Goal: Information Seeking & Learning: Learn about a topic

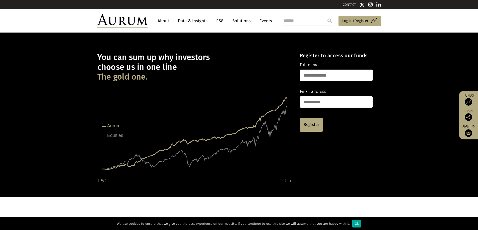
click at [168, 21] on link "About" at bounding box center [163, 20] width 17 height 9
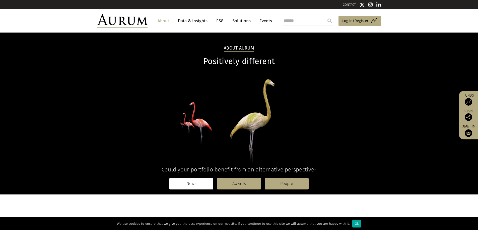
click at [197, 188] on link "News" at bounding box center [191, 184] width 44 height 12
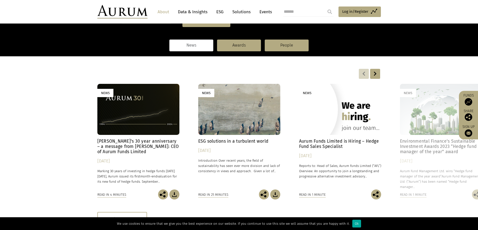
scroll to position [100, 0]
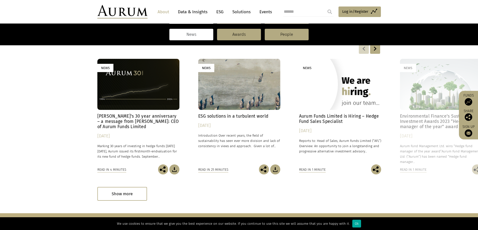
click at [378, 49] on div at bounding box center [375, 49] width 10 height 10
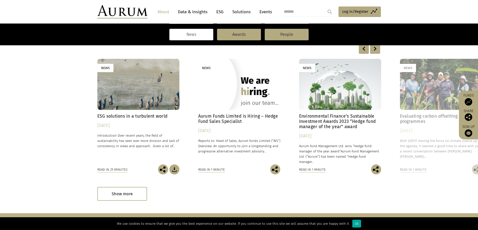
click at [378, 49] on div at bounding box center [375, 49] width 10 height 10
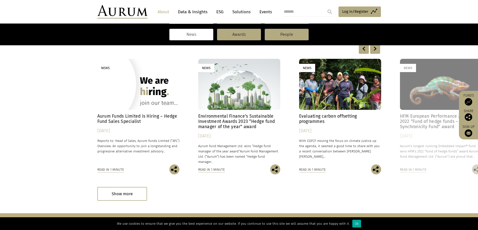
click at [378, 49] on div at bounding box center [375, 49] width 10 height 10
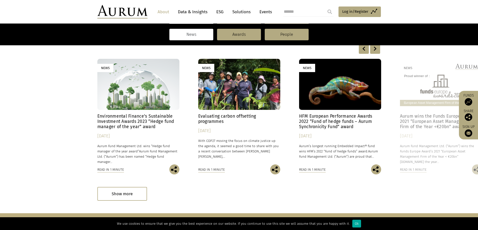
click at [378, 49] on div at bounding box center [375, 49] width 10 height 10
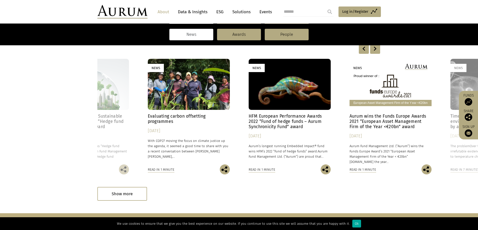
click at [378, 49] on div at bounding box center [375, 49] width 10 height 10
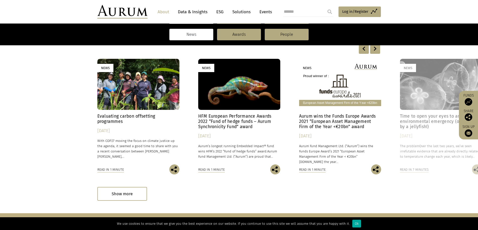
click at [378, 49] on div at bounding box center [375, 49] width 10 height 10
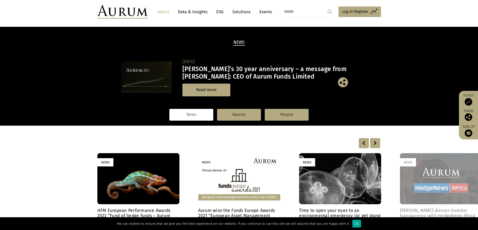
scroll to position [0, 0]
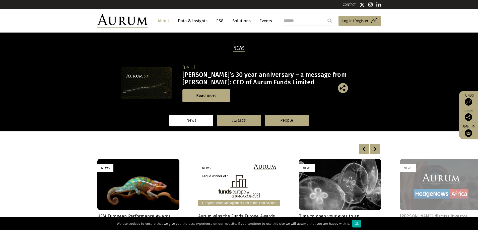
click at [243, 17] on link "Solutions" at bounding box center [241, 20] width 23 height 9
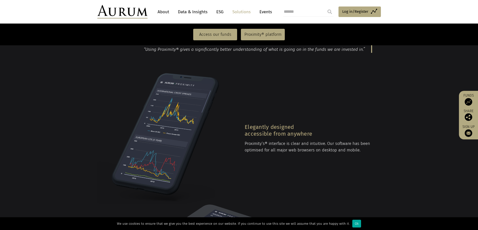
scroll to position [552, 0]
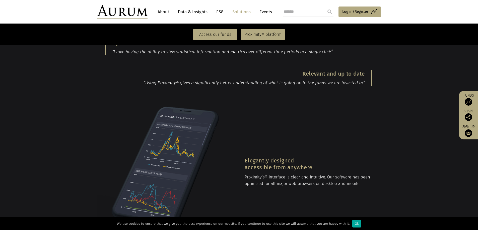
click at [139, 15] on img at bounding box center [122, 12] width 50 height 14
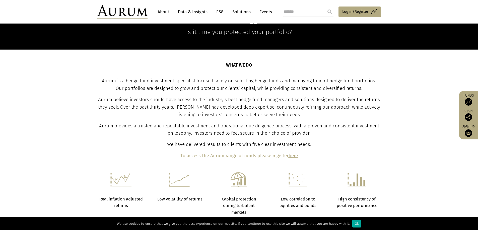
scroll to position [150, 0]
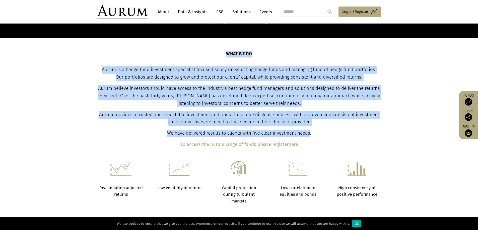
drag, startPoint x: 310, startPoint y: 134, endPoint x: 97, endPoint y: 66, distance: 224.4
click at [97, 66] on div "What we do Aurum is a hedge fund investment specialist focused solely on select…" at bounding box center [238, 100] width 293 height 98
copy div "What we do Aurum is a hedge fund investment specialist focused solely on select…"
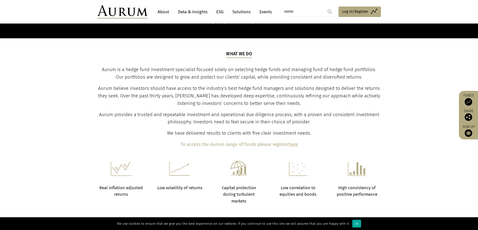
click at [407, 90] on section "What we do Aurum is a hedge fund investment specialist focused solely on select…" at bounding box center [239, 99] width 478 height 123
click at [123, 192] on p "Real inflation adjusted returns" at bounding box center [121, 191] width 46 height 13
click at [133, 177] on h6 at bounding box center [121, 171] width 46 height 20
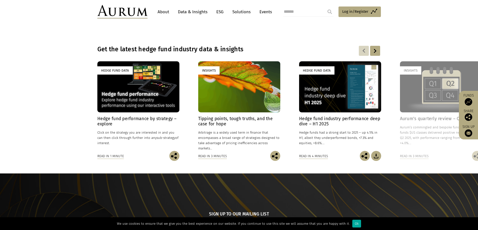
scroll to position [326, 0]
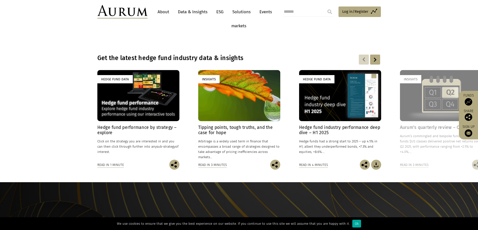
click at [371, 62] on div at bounding box center [375, 60] width 10 height 10
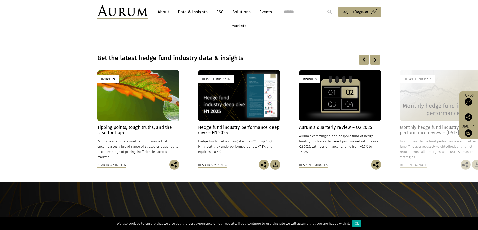
click at [371, 62] on div at bounding box center [375, 60] width 10 height 10
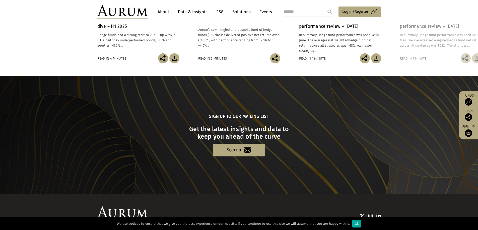
scroll to position [463, 0]
